Goal: Task Accomplishment & Management: Manage account settings

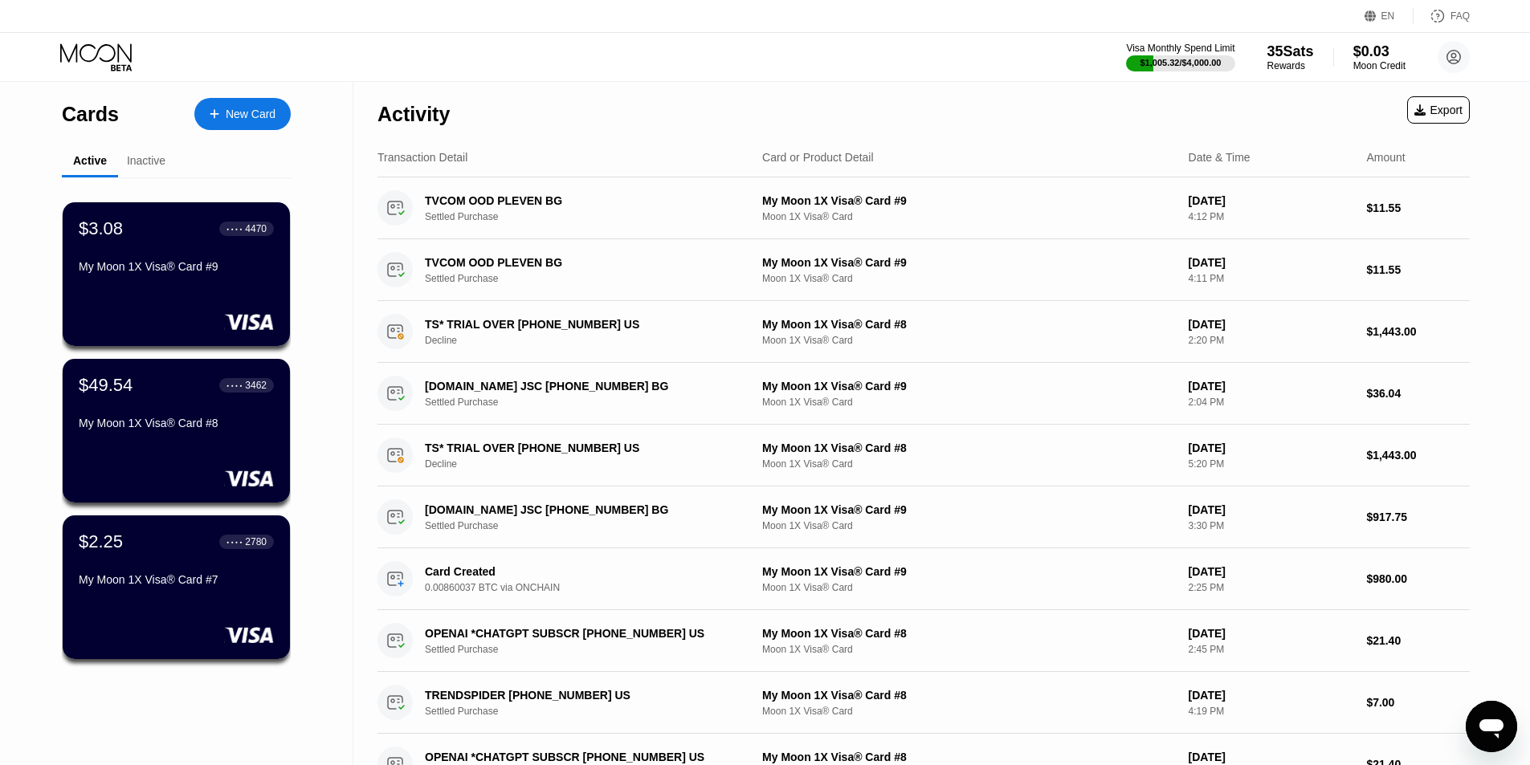
click at [239, 109] on div "New Card" at bounding box center [251, 115] width 50 height 14
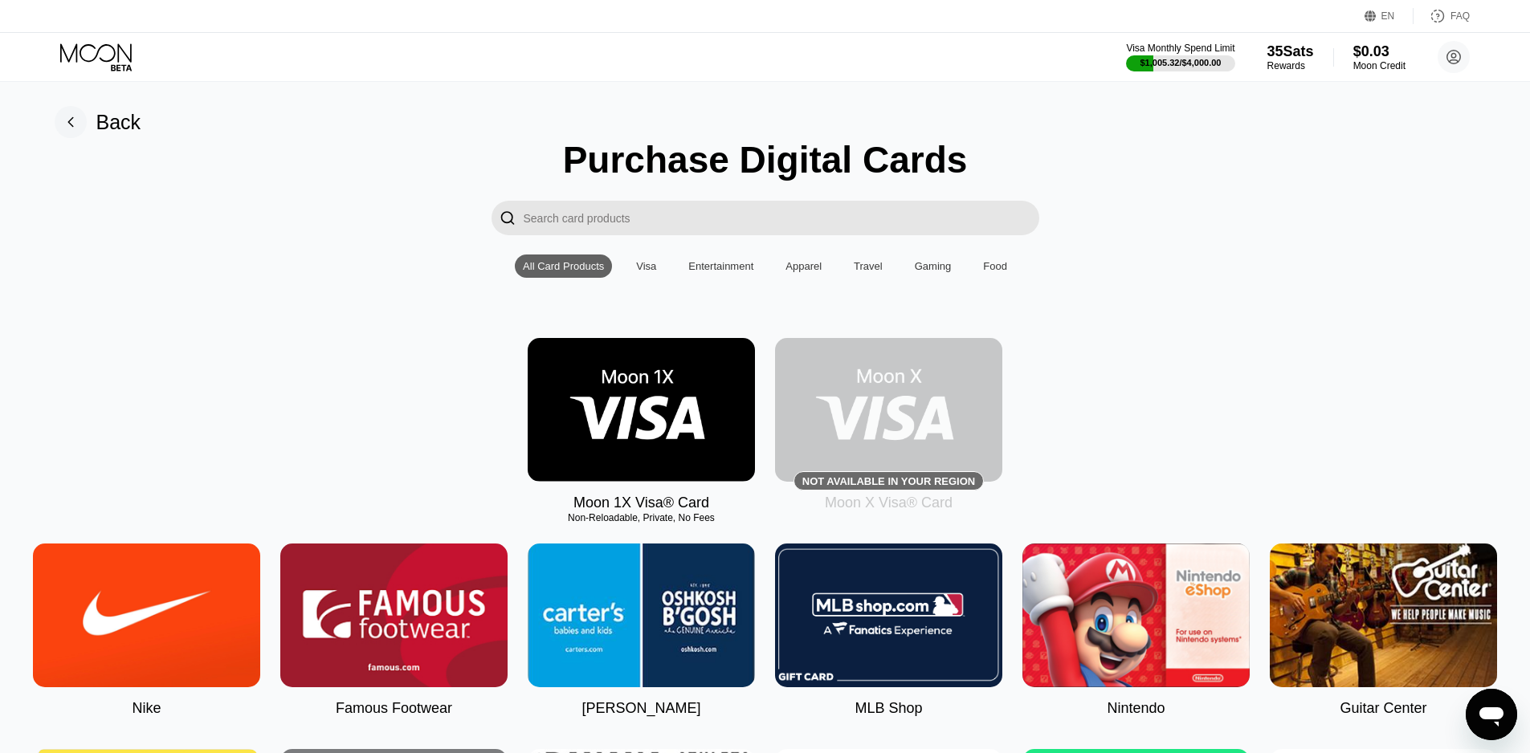
click at [920, 411] on img at bounding box center [888, 410] width 227 height 144
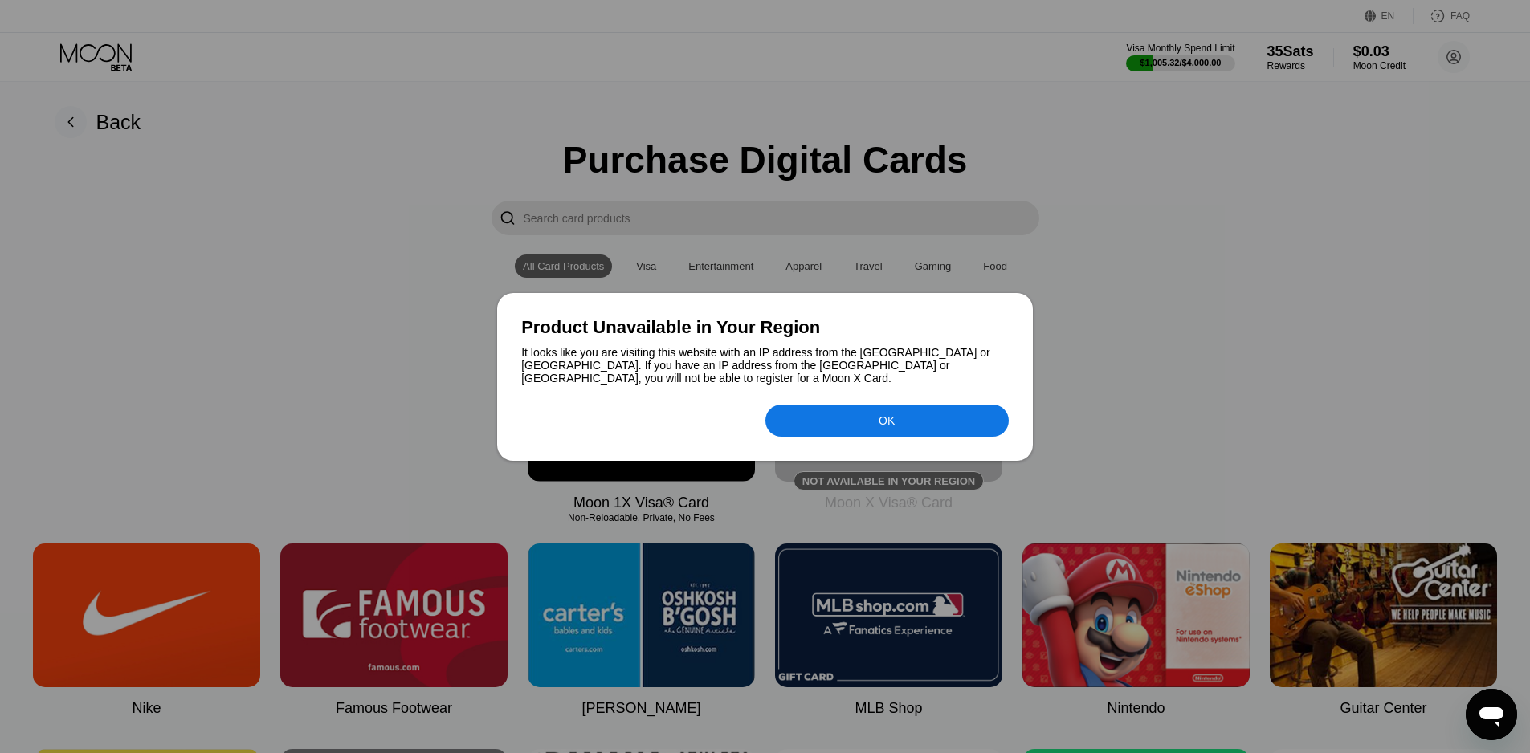
click at [1457, 300] on div at bounding box center [765, 376] width 1530 height 753
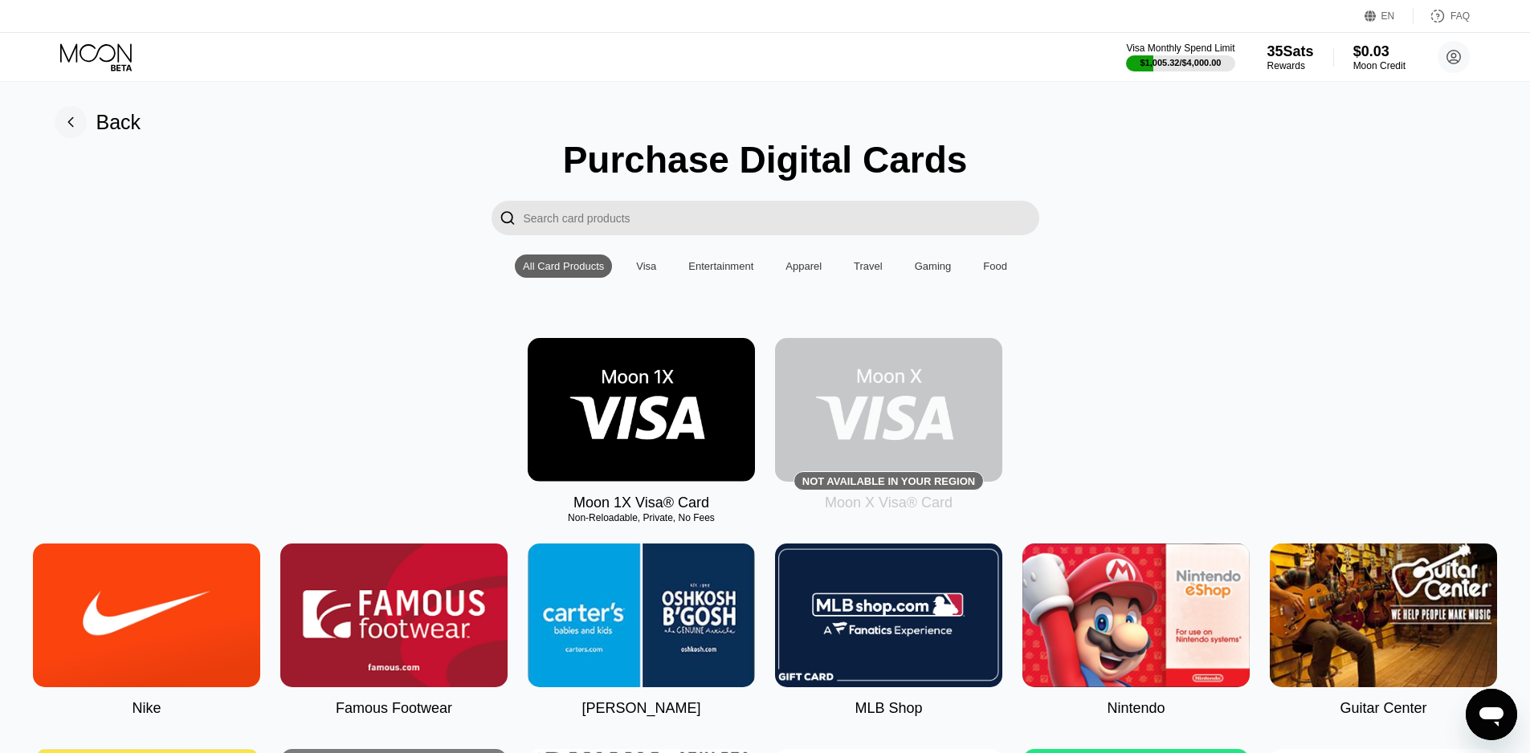
click at [661, 424] on img at bounding box center [641, 410] width 227 height 144
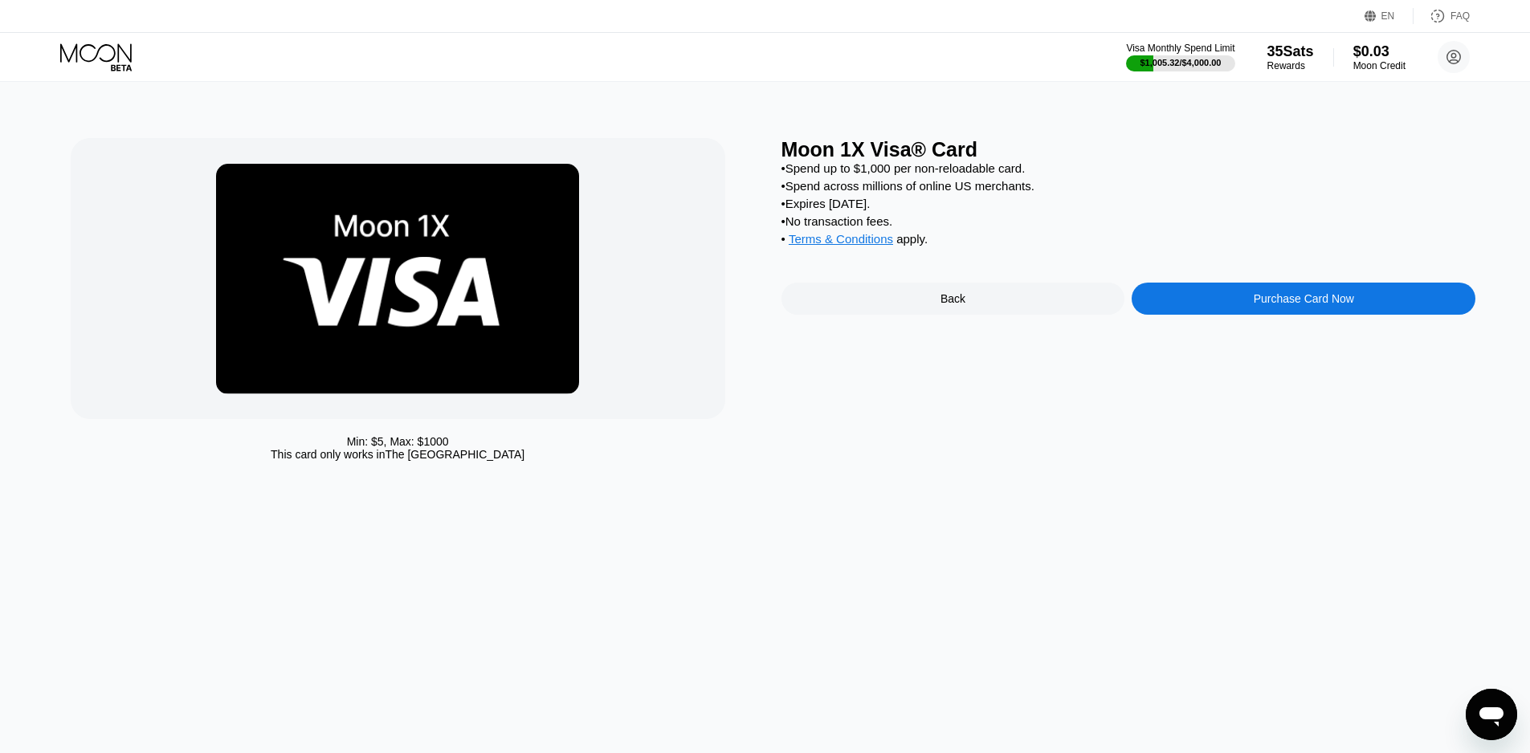
click at [106, 54] on icon at bounding box center [97, 57] width 75 height 28
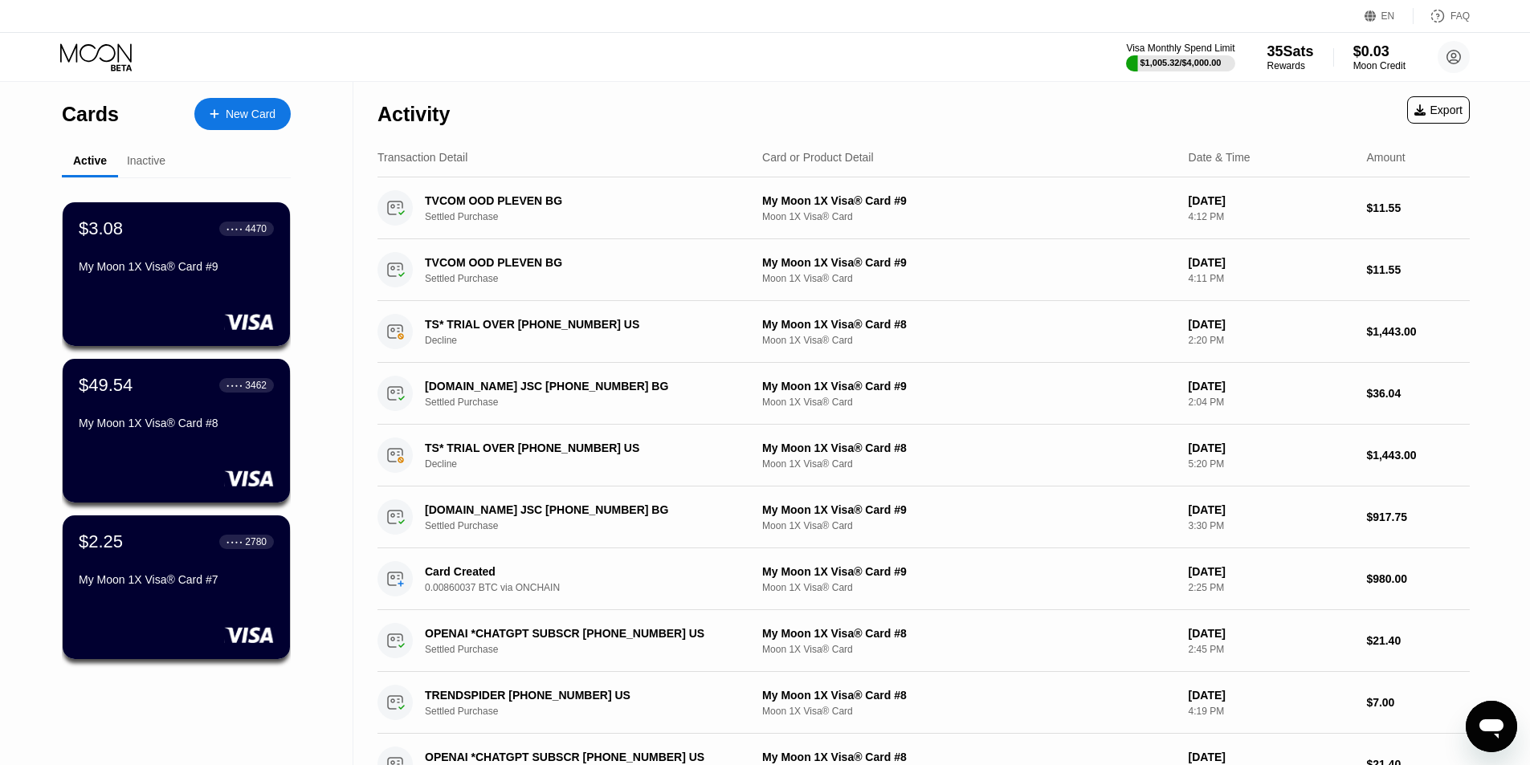
click at [1031, 74] on div "Visa Monthly Spend Limit $1,005.32 / $4,000.00 35 Sats Rewards $0.03 Moon Credi…" at bounding box center [765, 57] width 1530 height 48
click at [1043, 55] on div "Visa Monthly Spend Limit $1,005.32 / $4,000.00 35 Sats Rewards $0.03 Moon Credi…" at bounding box center [765, 57] width 1530 height 48
click at [548, 66] on div "Visa Monthly Spend Limit $1,005.32 / $4,000.00 35 Sats Rewards $0.03 Moon Credi…" at bounding box center [765, 57] width 1530 height 48
click at [545, 66] on div "Visa Monthly Spend Limit $1,005.32 / $4,000.00 35 Sats Rewards $0.03 Moon Credi…" at bounding box center [765, 57] width 1530 height 48
click at [1020, 54] on div "Visa Monthly Spend Limit $1,005.32 / $4,000.00 35 Sats Rewards $0.03 Moon Credi…" at bounding box center [765, 57] width 1530 height 48
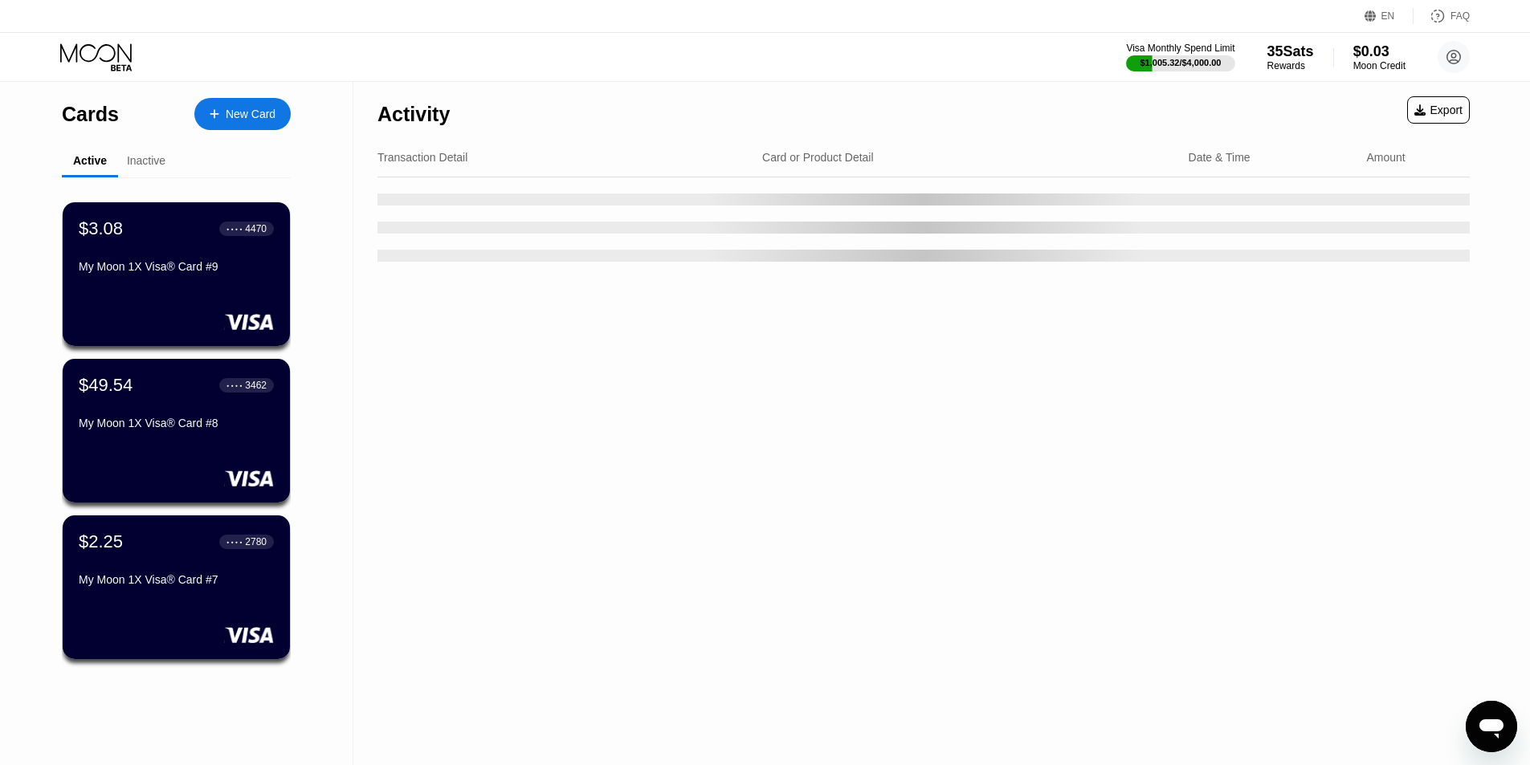
click at [993, 63] on div "Visa Monthly Spend Limit $1,005.32 / $4,000.00 35 Sats Rewards $0.03 Moon Credi…" at bounding box center [765, 57] width 1530 height 48
click at [998, 54] on div "Visa Monthly Spend Limit $1,005.32 / $4,000.00 35 Sats Rewards $0.03 Moon Credi…" at bounding box center [765, 57] width 1530 height 48
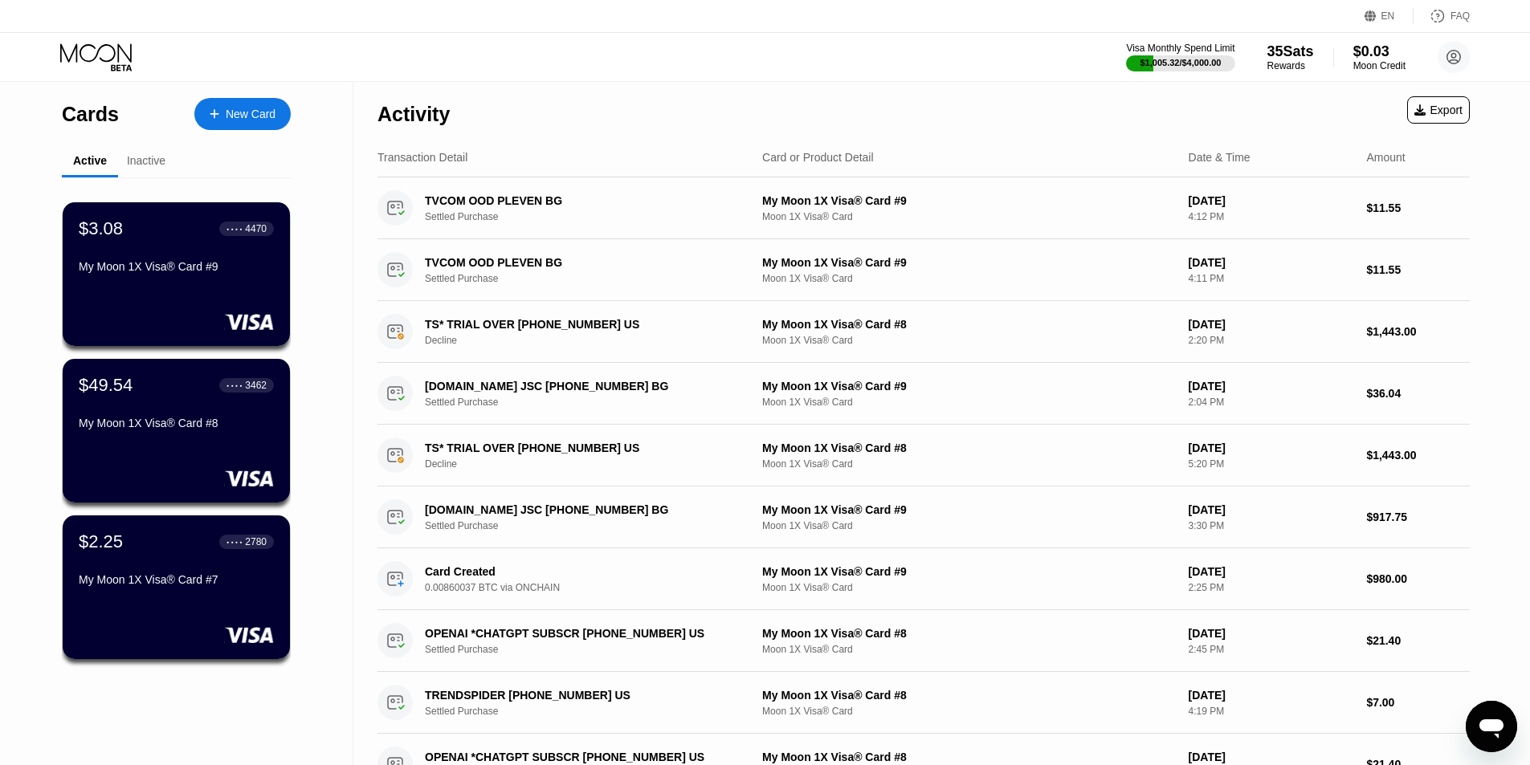
click at [596, 63] on div "Visa Monthly Spend Limit $1,005.32 / $4,000.00 35 Sats Rewards $0.03 Moon Credi…" at bounding box center [765, 57] width 1530 height 48
click at [598, 47] on div "Visa Monthly Spend Limit $1,005.32 / $4,000.00 35 Sats Rewards $0.03 Moon Credi…" at bounding box center [765, 57] width 1530 height 48
click at [1019, 47] on div "Visa Monthly Spend Limit $1,005.32 / $4,000.00 35 Sats Rewards $0.03 Moon Credi…" at bounding box center [765, 57] width 1530 height 48
